Goal: Task Accomplishment & Management: Use online tool/utility

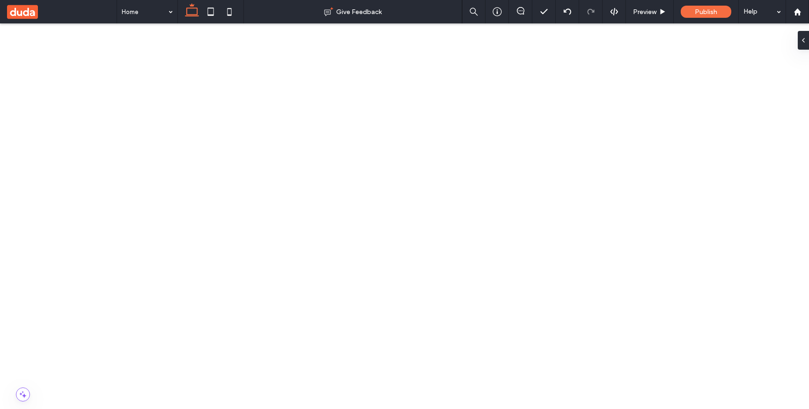
scroll to position [122, 0]
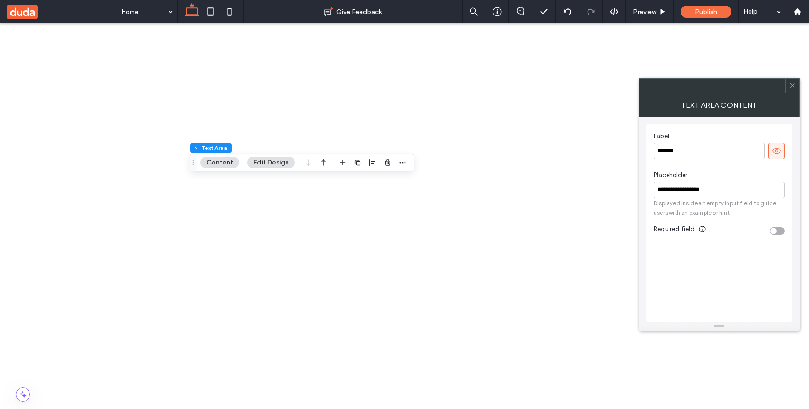
click at [792, 89] on span at bounding box center [792, 86] width 7 height 14
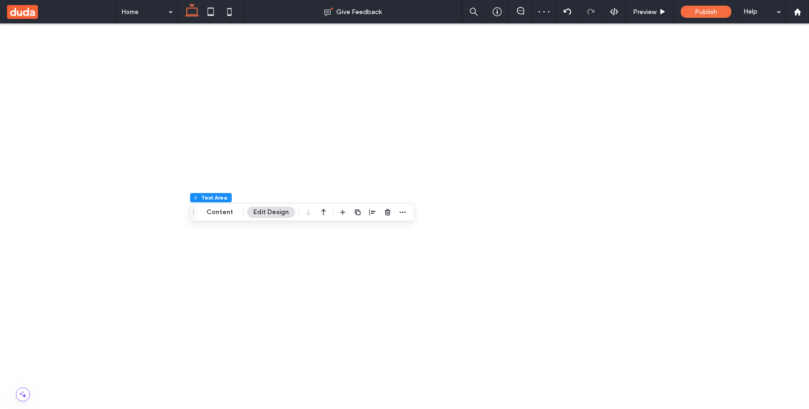
click at [337, 212] on span "button" at bounding box center [342, 211] width 11 height 11
type input "*****"
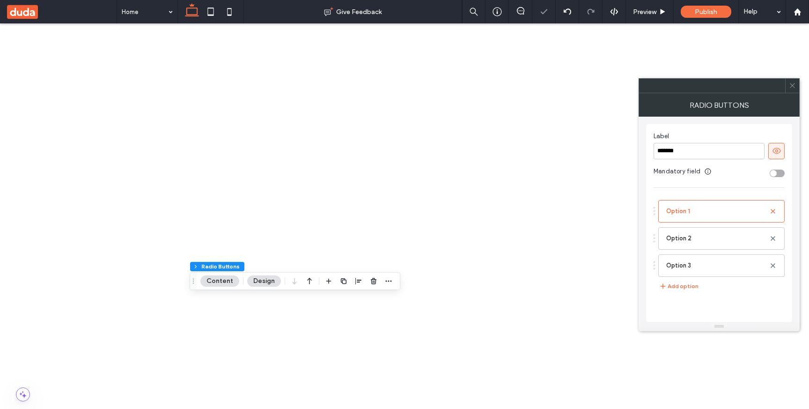
scroll to position [114, 0]
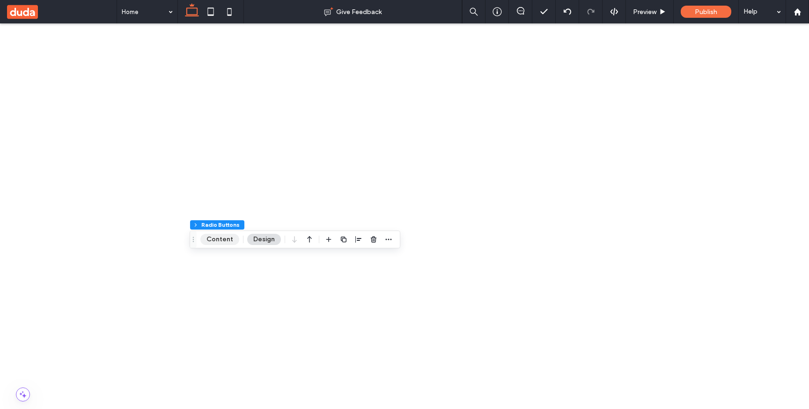
click at [227, 243] on button "Content" at bounding box center [219, 239] width 39 height 11
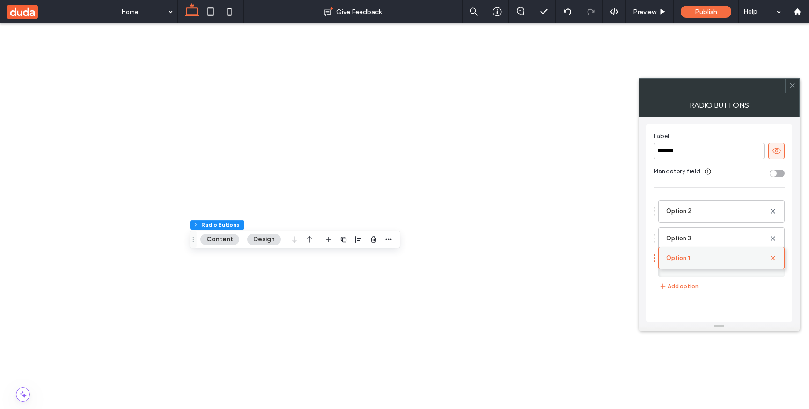
drag, startPoint x: 698, startPoint y: 209, endPoint x: 698, endPoint y: 251, distance: 42.1
click at [689, 286] on button "Add option" at bounding box center [680, 285] width 52 height 11
click at [775, 264] on icon at bounding box center [772, 265] width 7 height 7
click at [741, 270] on label "Option" at bounding box center [717, 265] width 103 height 19
click at [724, 247] on div "Option 3" at bounding box center [721, 238] width 126 height 22
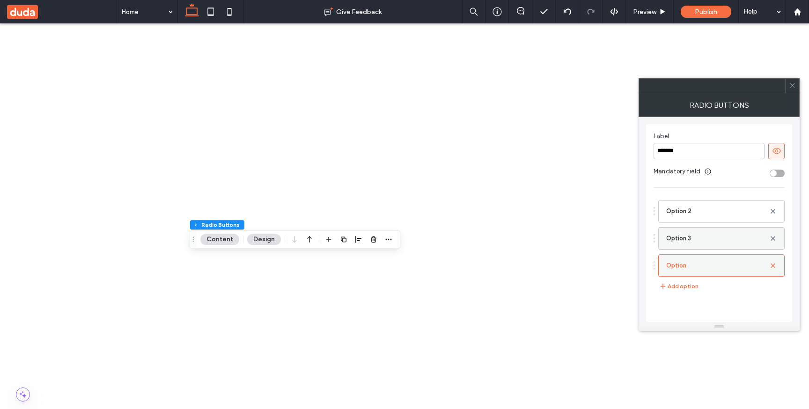
click at [724, 241] on label "Option 3" at bounding box center [717, 238] width 103 height 19
click at [726, 213] on label "Option 2" at bounding box center [717, 211] width 103 height 19
click at [726, 266] on label "Option" at bounding box center [717, 265] width 103 height 19
click at [772, 265] on icon at bounding box center [772, 265] width 7 height 7
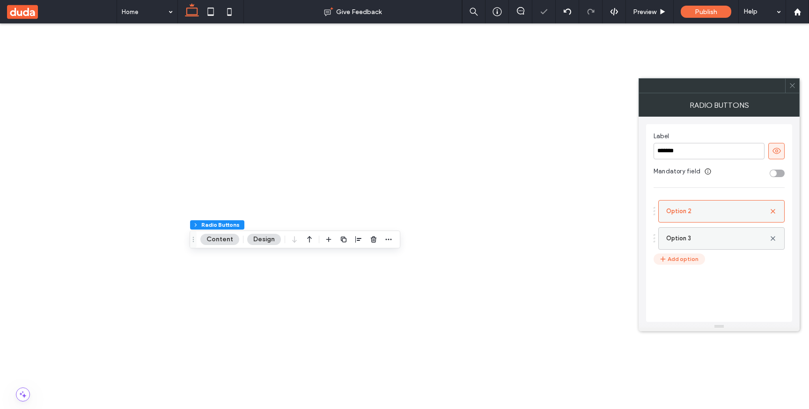
click at [692, 255] on button "Add option" at bounding box center [680, 258] width 52 height 11
drag, startPoint x: 713, startPoint y: 214, endPoint x: 713, endPoint y: 259, distance: 44.9
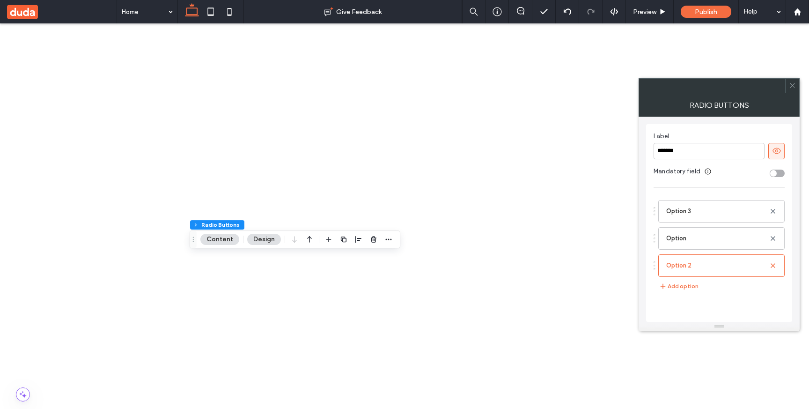
click at [791, 85] on use at bounding box center [792, 85] width 5 height 5
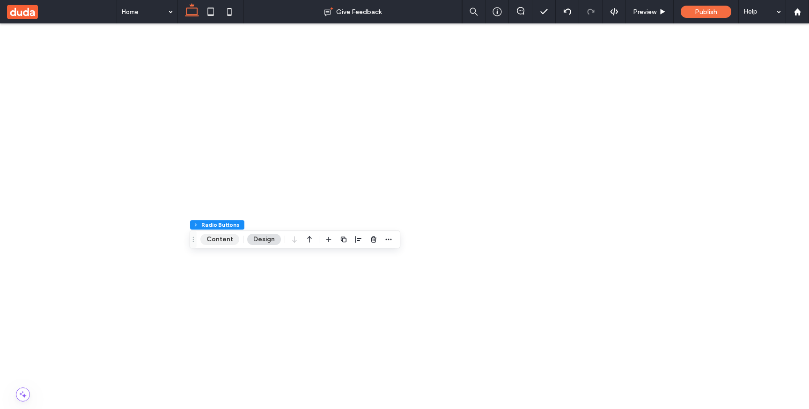
click at [228, 240] on button "Content" at bounding box center [219, 239] width 39 height 11
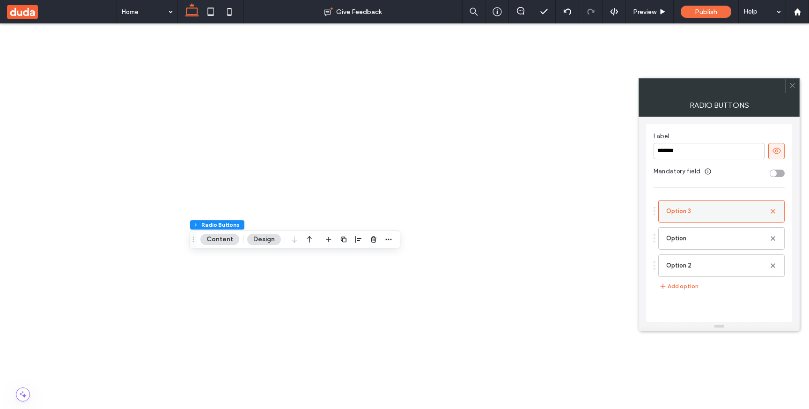
click at [712, 213] on label "Option 3" at bounding box center [717, 211] width 103 height 19
click at [706, 248] on div "Option" at bounding box center [721, 238] width 126 height 22
click at [707, 243] on label "Option" at bounding box center [717, 238] width 103 height 19
drag, startPoint x: 711, startPoint y: 217, endPoint x: 711, endPoint y: 257, distance: 39.3
click at [711, 213] on label "Option" at bounding box center [717, 211] width 103 height 19
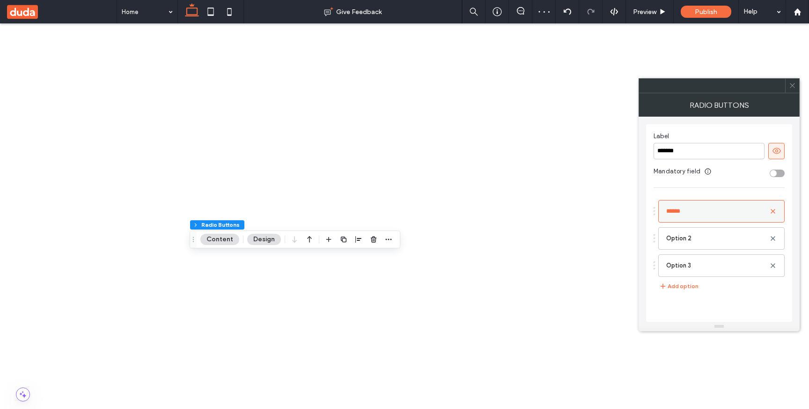
click at [705, 185] on div "Label ******* Mandatory field ****** Option 2 Option 3 Add option" at bounding box center [719, 223] width 146 height 198
click at [792, 87] on icon at bounding box center [792, 85] width 7 height 7
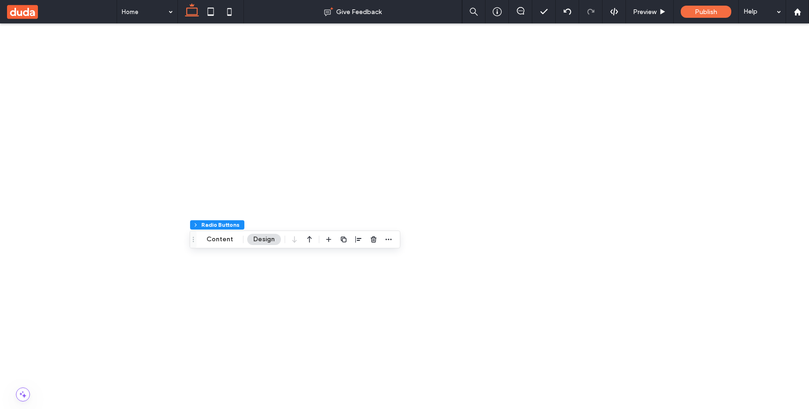
type input "*****"
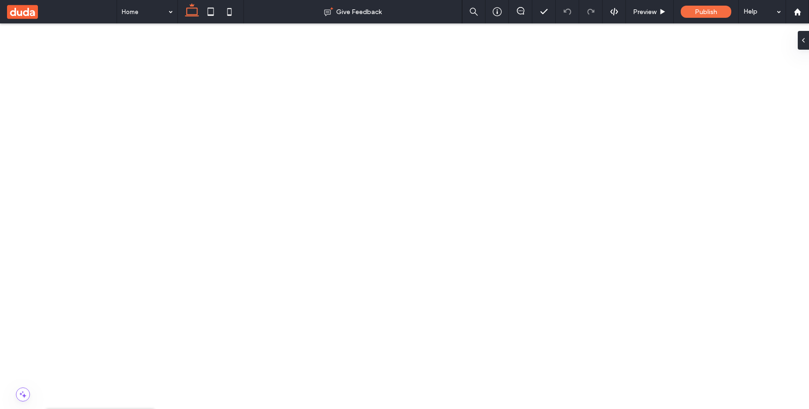
click at [301, 72] on icon "button" at bounding box center [299, 69] width 7 height 7
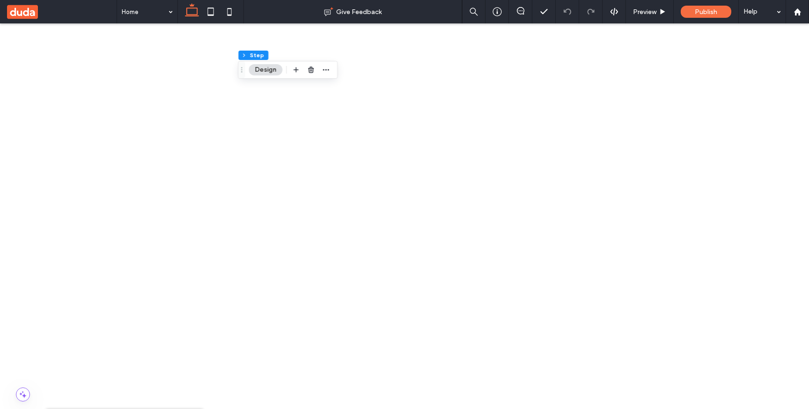
scroll to position [89, 0]
type input "*****"
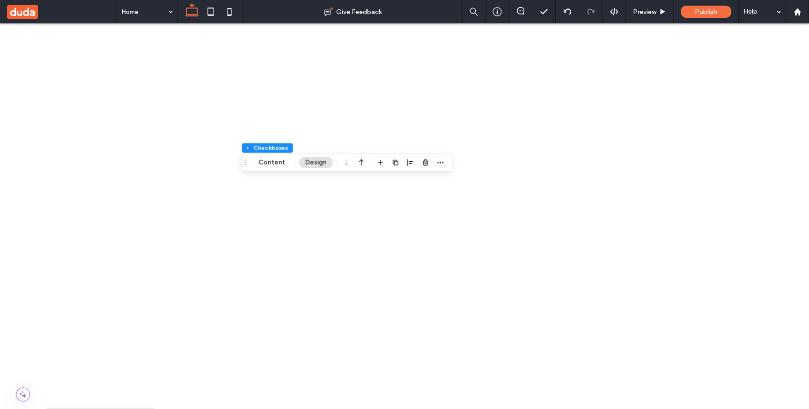
scroll to position [330, 0]
type input "***"
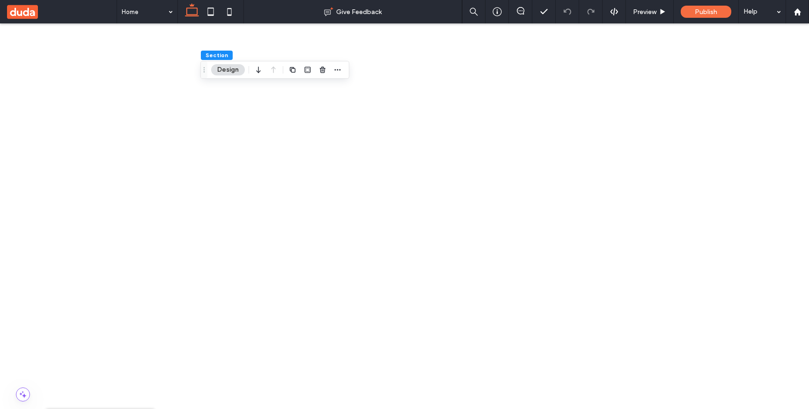
scroll to position [14, 0]
click at [270, 69] on icon "button" at bounding box center [270, 69] width 7 height 7
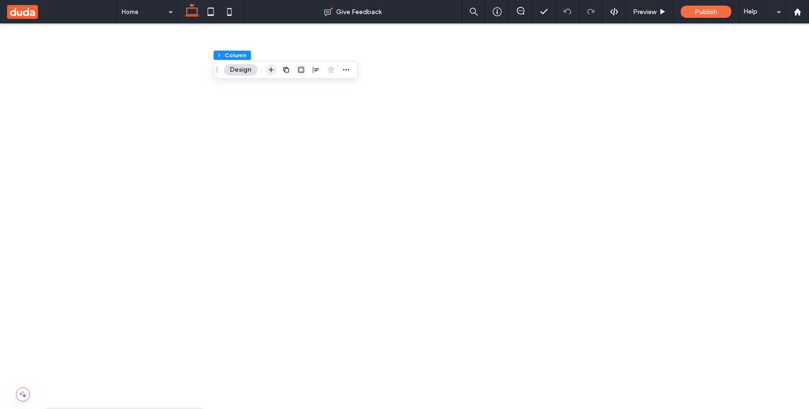
scroll to position [344, 0]
type input "******"
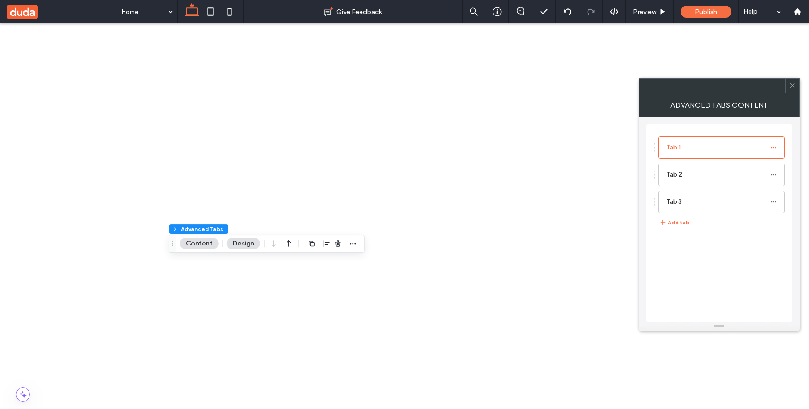
scroll to position [517, 0]
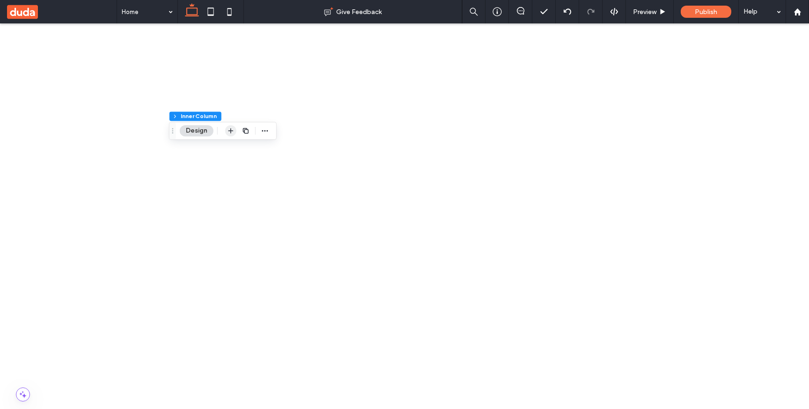
click at [231, 131] on icon "button" at bounding box center [230, 130] width 7 height 7
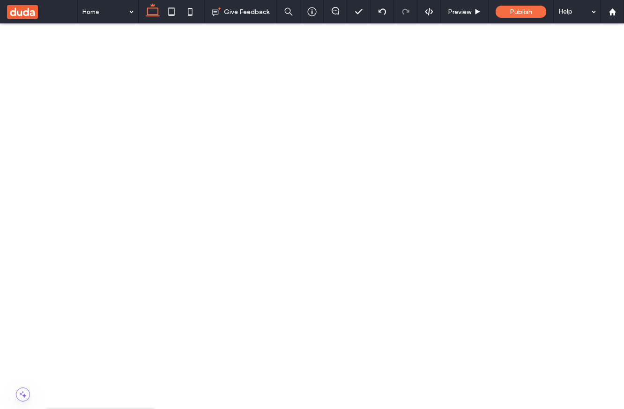
scroll to position [6, 0]
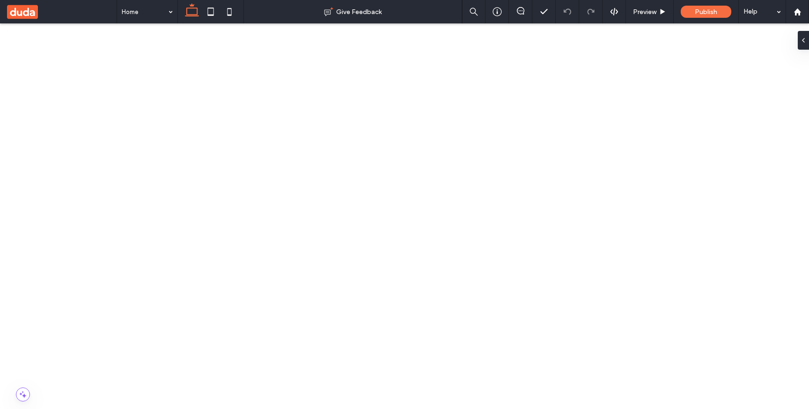
type input "*****"
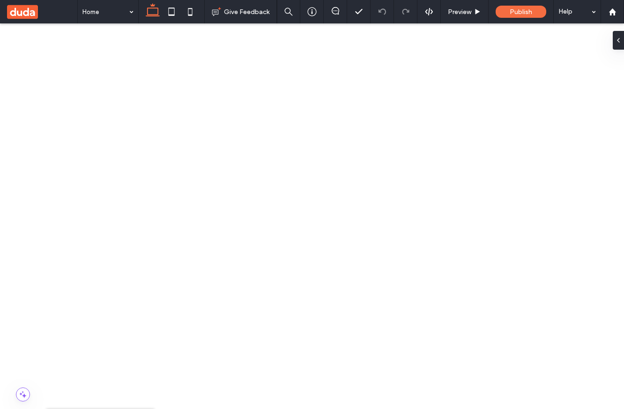
scroll to position [0, 10]
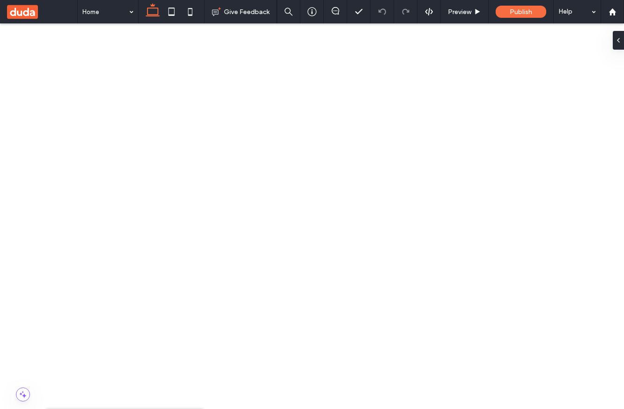
type input "***"
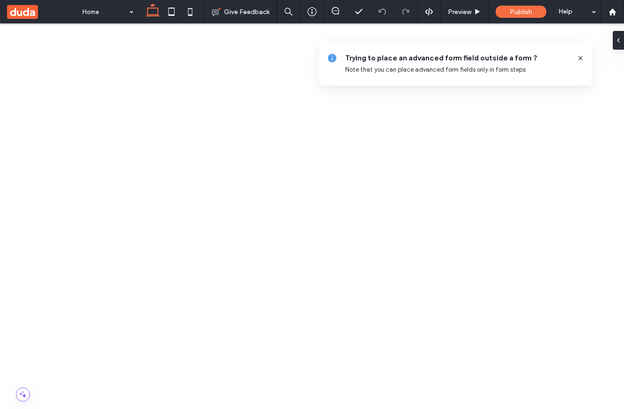
click at [153, 118] on icon "button" at bounding box center [152, 116] width 7 height 7
type input "***"
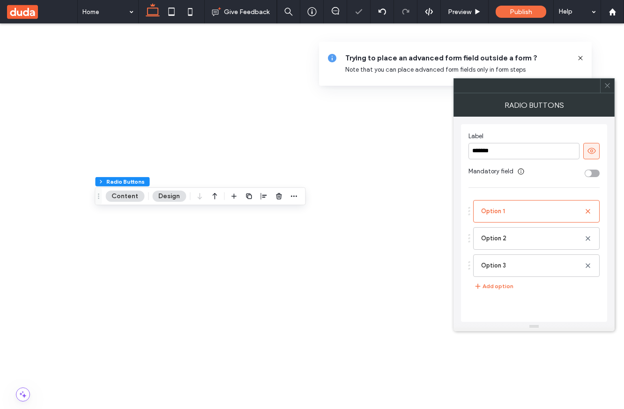
scroll to position [427, 0]
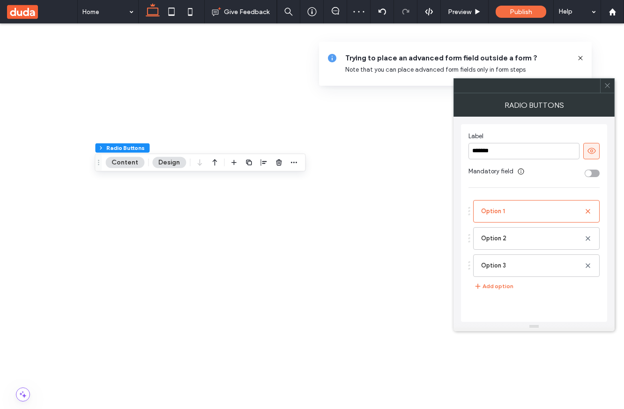
click at [606, 86] on use at bounding box center [606, 85] width 5 height 5
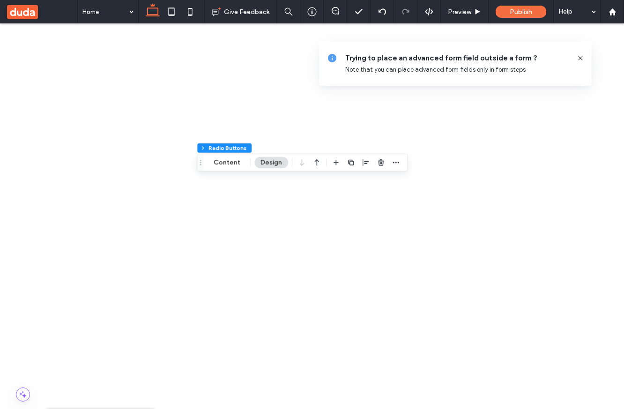
scroll to position [300, 0]
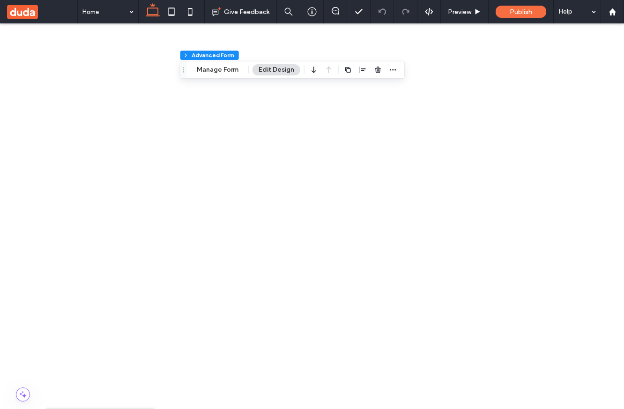
scroll to position [250, 0]
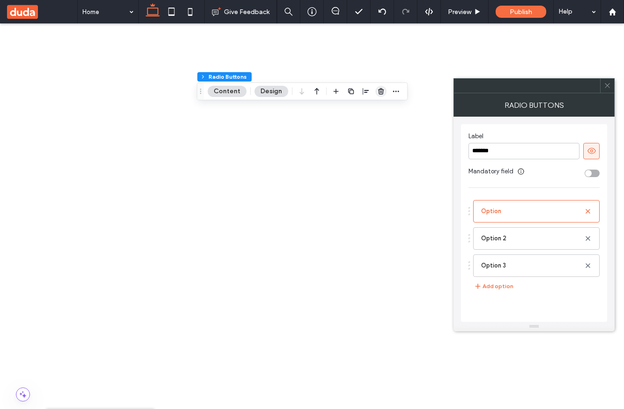
drag, startPoint x: 376, startPoint y: 93, endPoint x: 138, endPoint y: 190, distance: 257.3
click at [377, 93] on icon "button" at bounding box center [380, 91] width 7 height 7
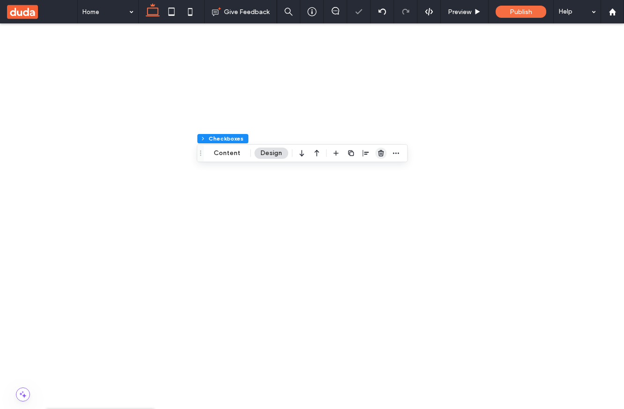
click at [378, 149] on icon "button" at bounding box center [380, 152] width 7 height 7
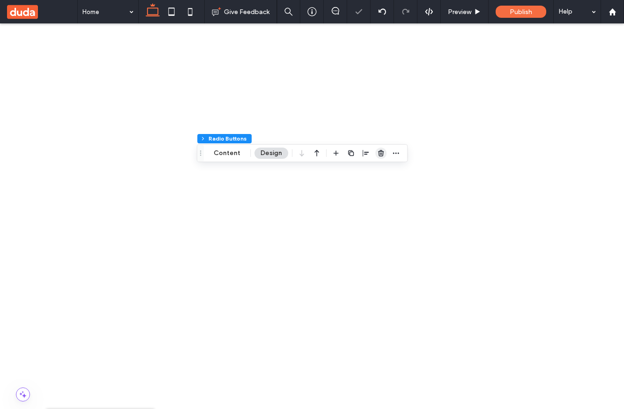
click at [377, 152] on icon "button" at bounding box center [380, 152] width 7 height 7
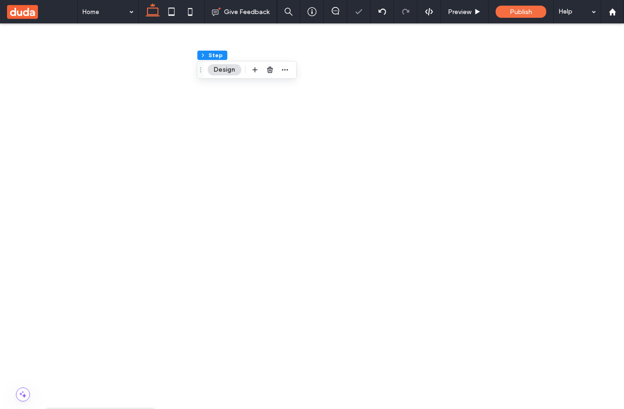
scroll to position [64, 0]
click at [254, 70] on icon "button" at bounding box center [254, 69] width 7 height 7
type input "***"
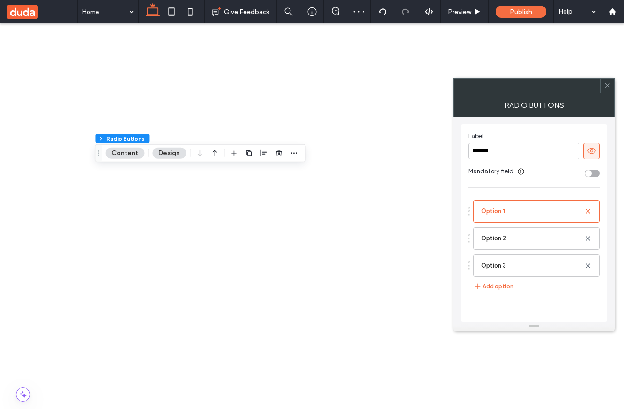
click at [610, 90] on span at bounding box center [607, 86] width 7 height 14
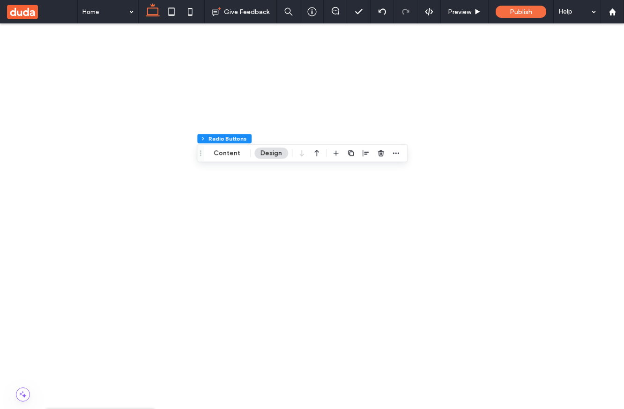
scroll to position [266, 0]
drag, startPoint x: 381, startPoint y: 152, endPoint x: 227, endPoint y: 122, distance: 156.6
click at [381, 152] on icon "button" at bounding box center [380, 152] width 7 height 7
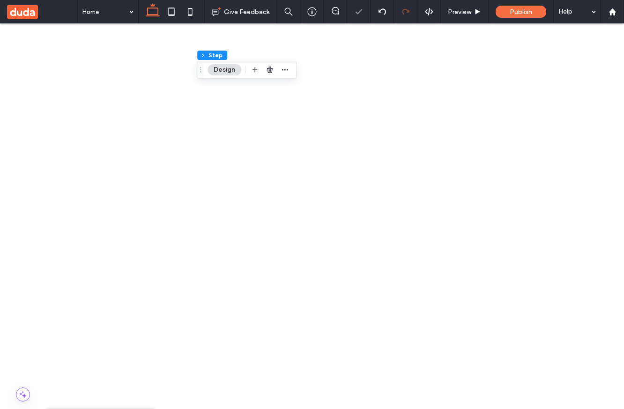
scroll to position [64, 0]
type input "***"
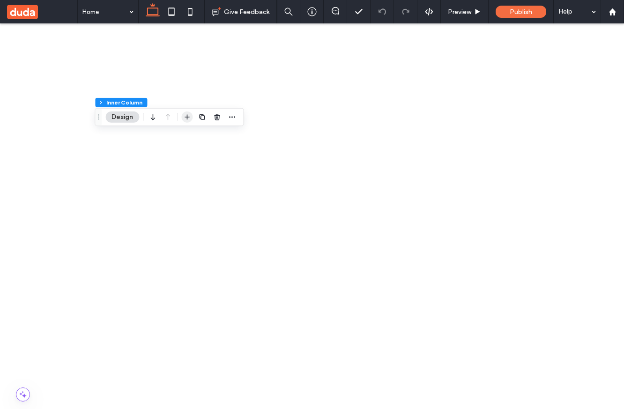
click at [188, 118] on icon "button" at bounding box center [186, 116] width 7 height 7
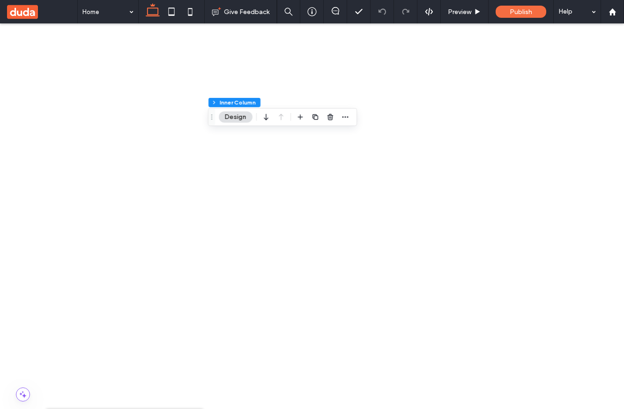
type input "***"
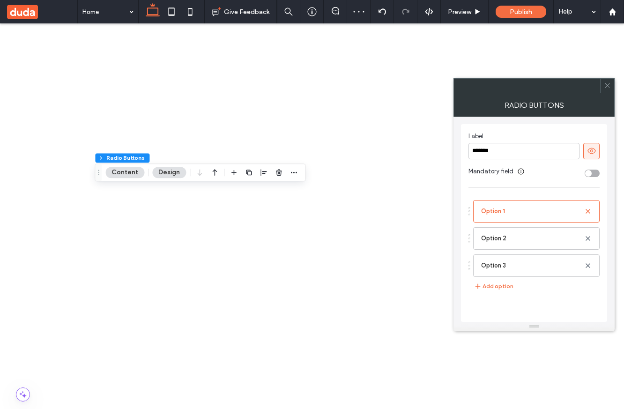
click at [606, 86] on icon at bounding box center [607, 85] width 7 height 7
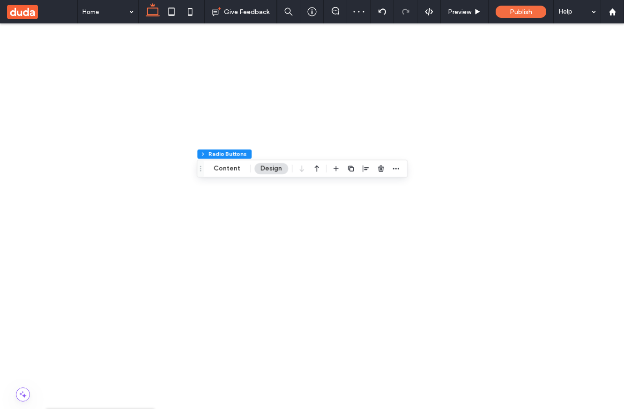
scroll to position [132, 0]
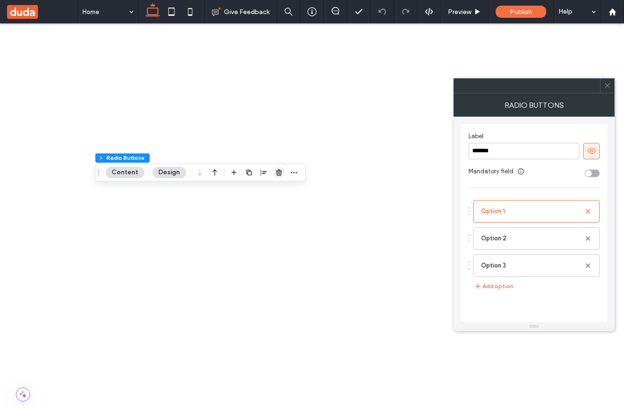
click at [275, 169] on icon "button" at bounding box center [278, 172] width 7 height 7
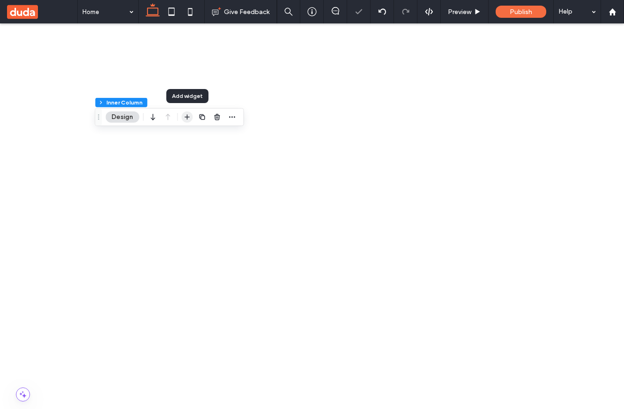
click at [190, 120] on icon "button" at bounding box center [186, 116] width 7 height 7
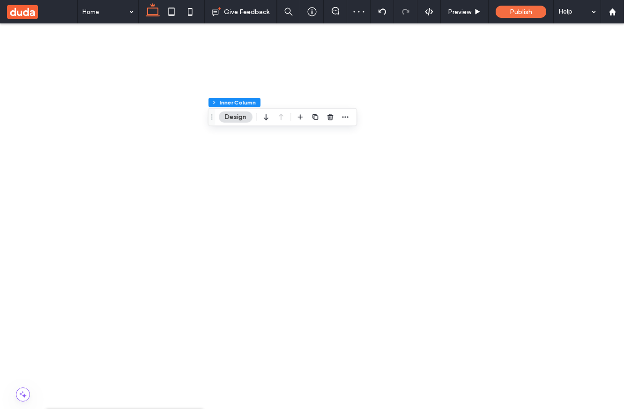
type input "***"
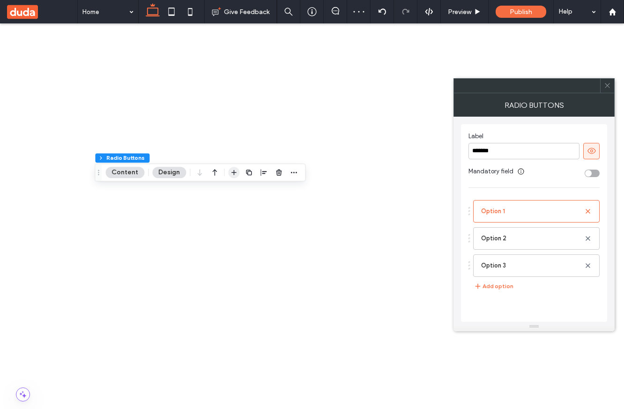
click at [236, 174] on span "button" at bounding box center [233, 172] width 11 height 11
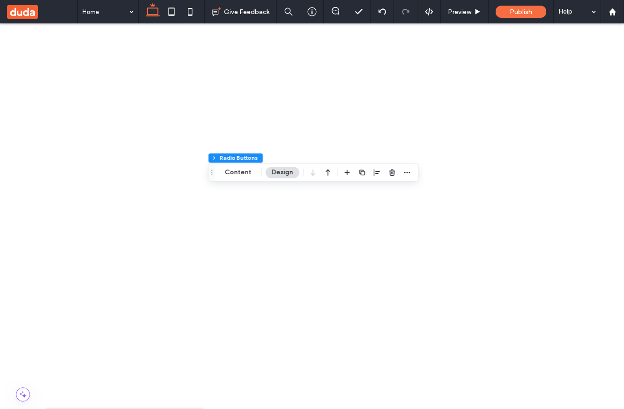
type input "*****"
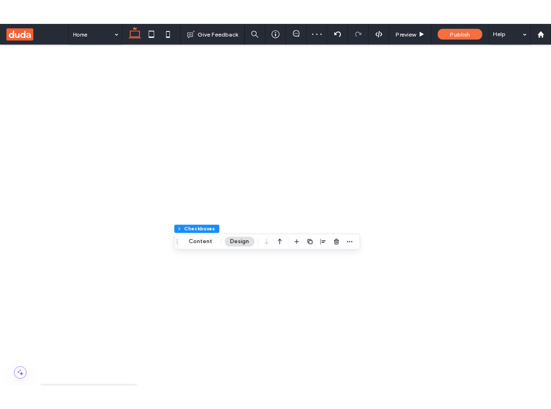
scroll to position [148, 0]
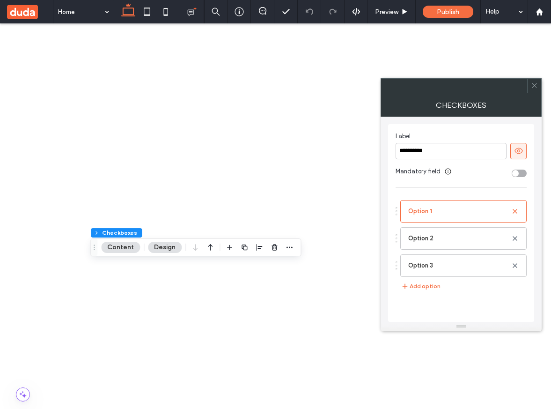
click at [530, 85] on div at bounding box center [534, 86] width 14 height 14
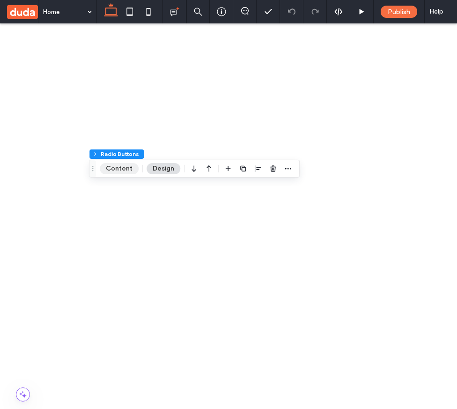
click at [127, 170] on button "Content" at bounding box center [119, 168] width 39 height 11
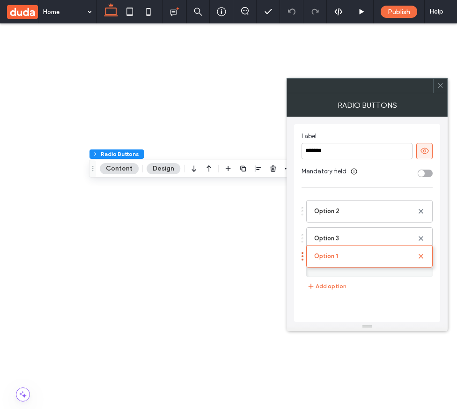
drag, startPoint x: 361, startPoint y: 213, endPoint x: 361, endPoint y: 252, distance: 39.3
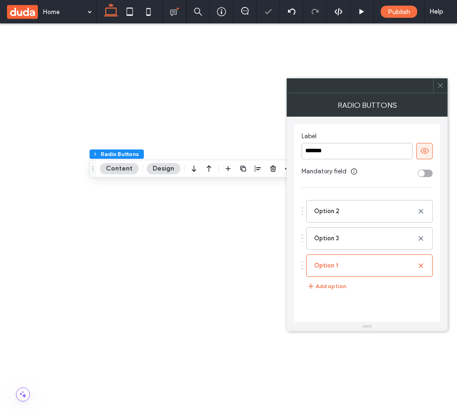
click at [440, 83] on icon at bounding box center [440, 85] width 7 height 7
